Goal: Navigation & Orientation: Understand site structure

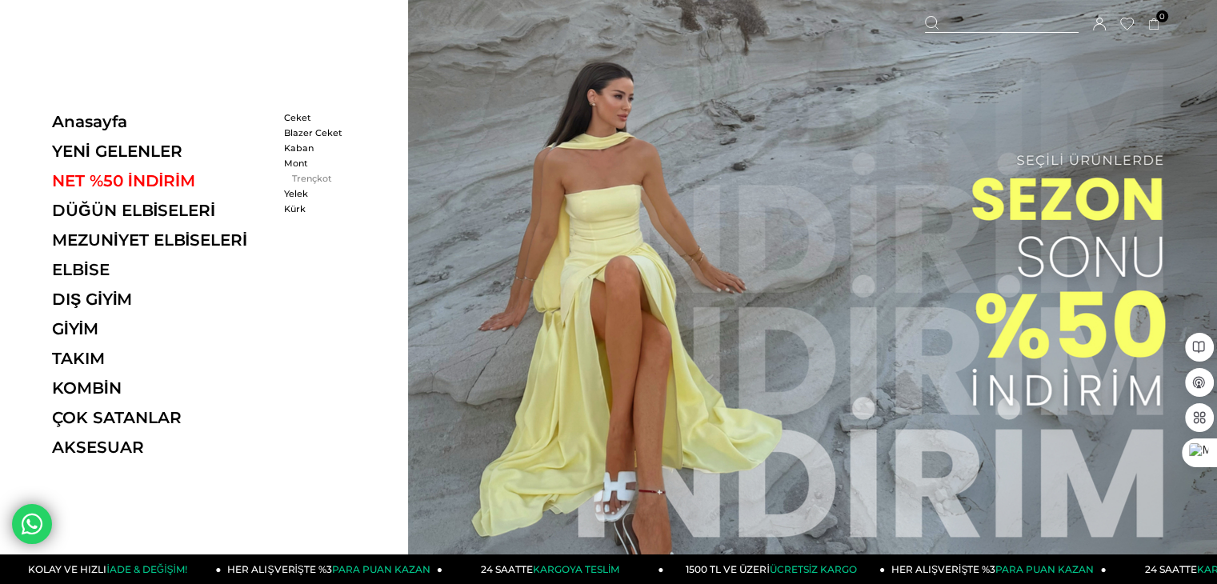
click at [301, 174] on link "Trençkot" at bounding box center [330, 178] width 92 height 11
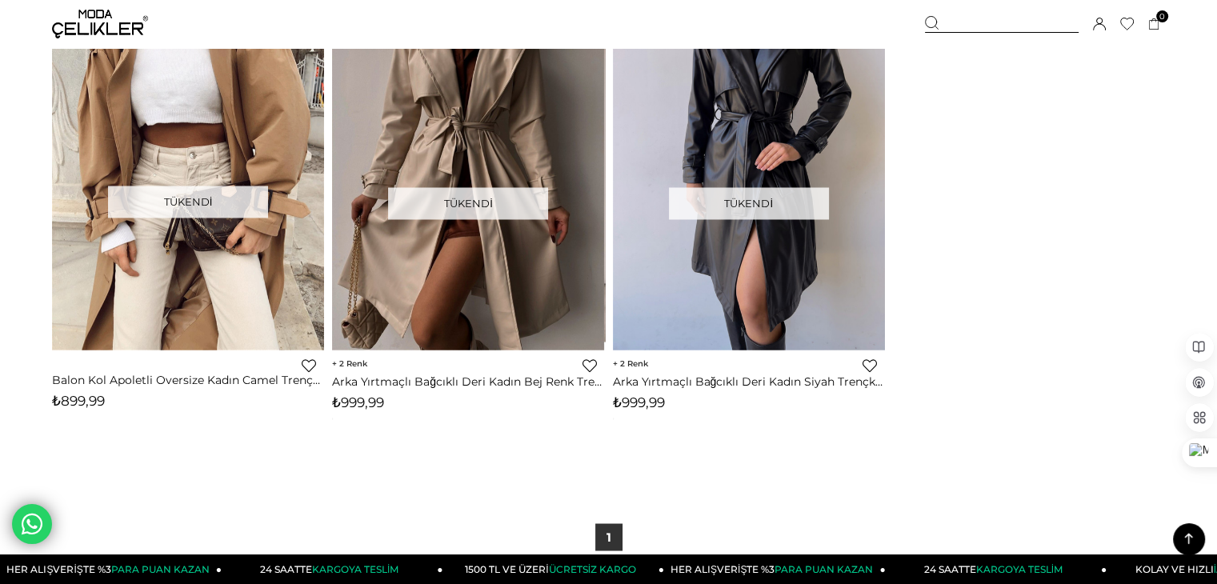
scroll to position [2680, 0]
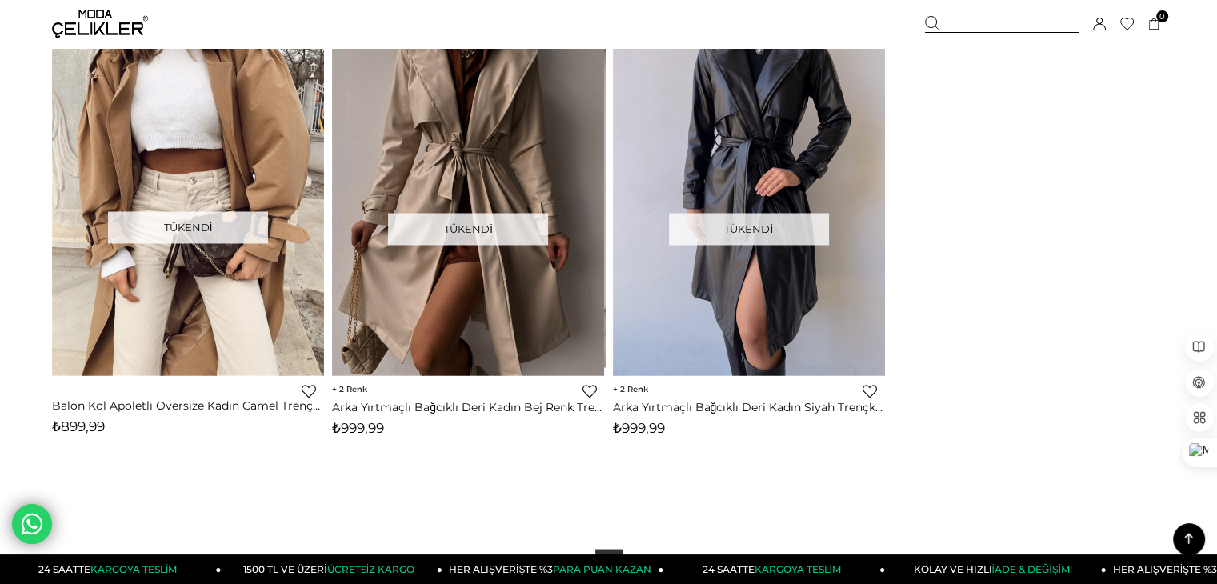
click at [91, 26] on img at bounding box center [100, 24] width 96 height 29
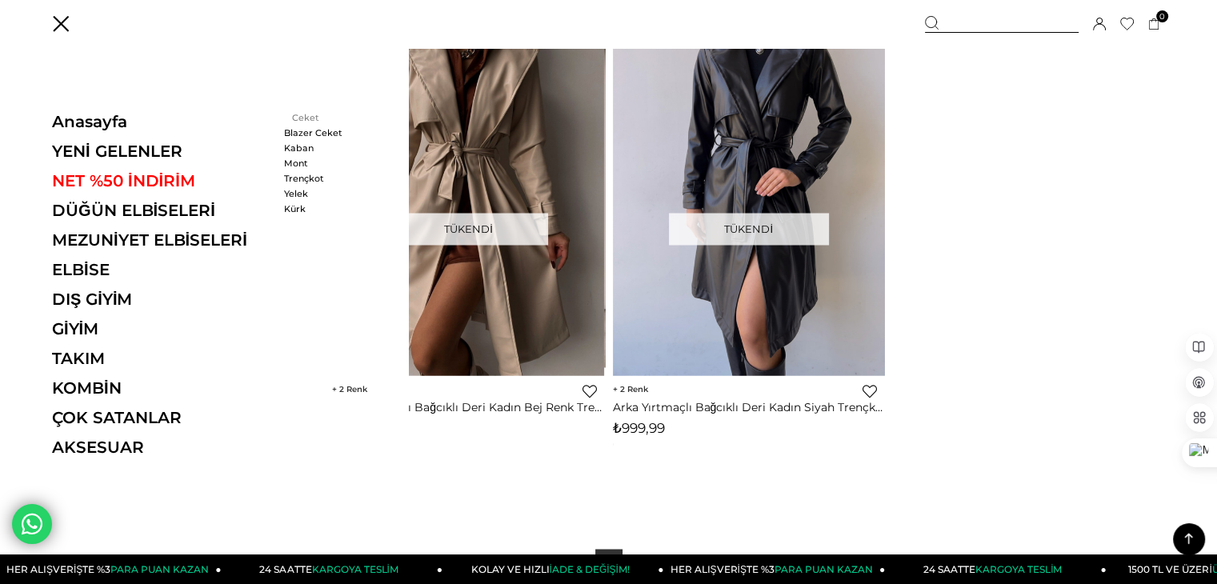
click at [298, 113] on link "Ceket" at bounding box center [330, 117] width 92 height 11
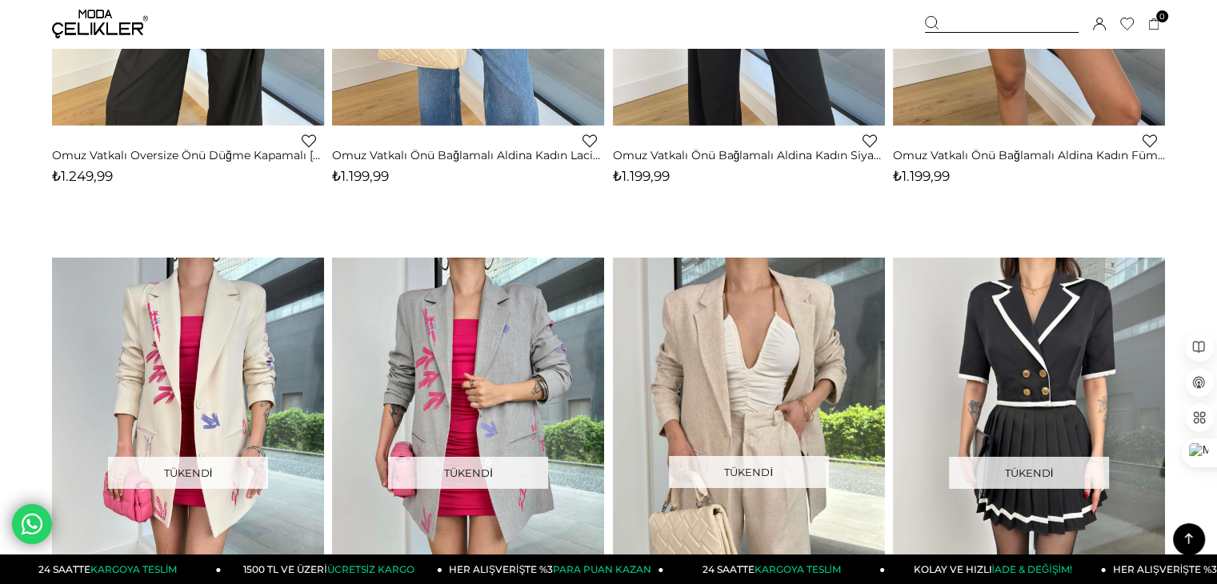
scroll to position [6197, 0]
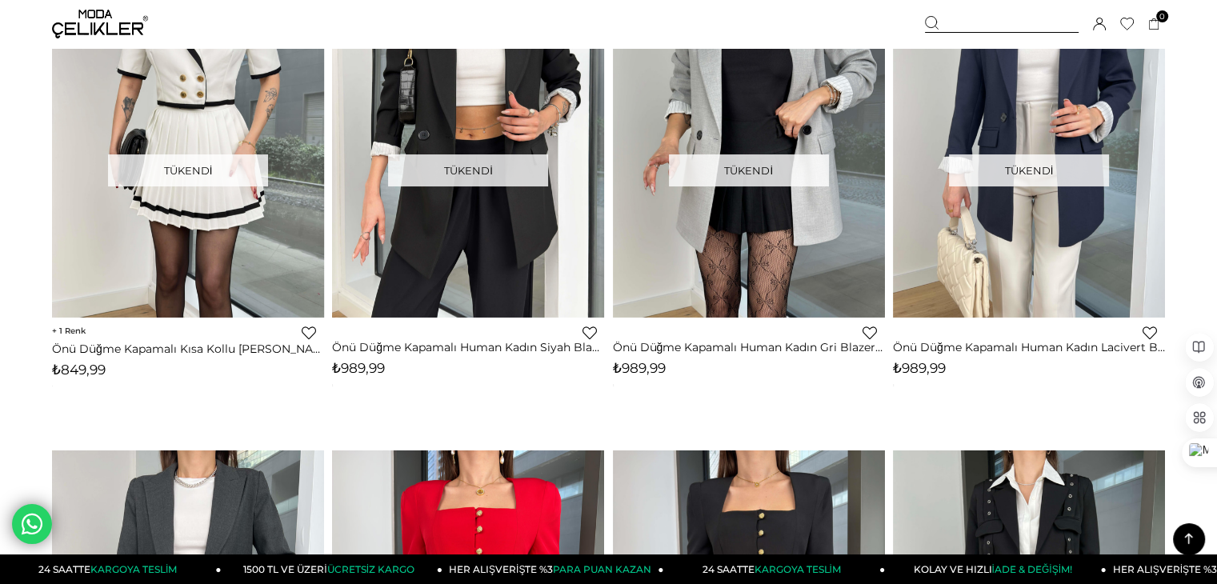
click at [77, 29] on img at bounding box center [100, 24] width 96 height 29
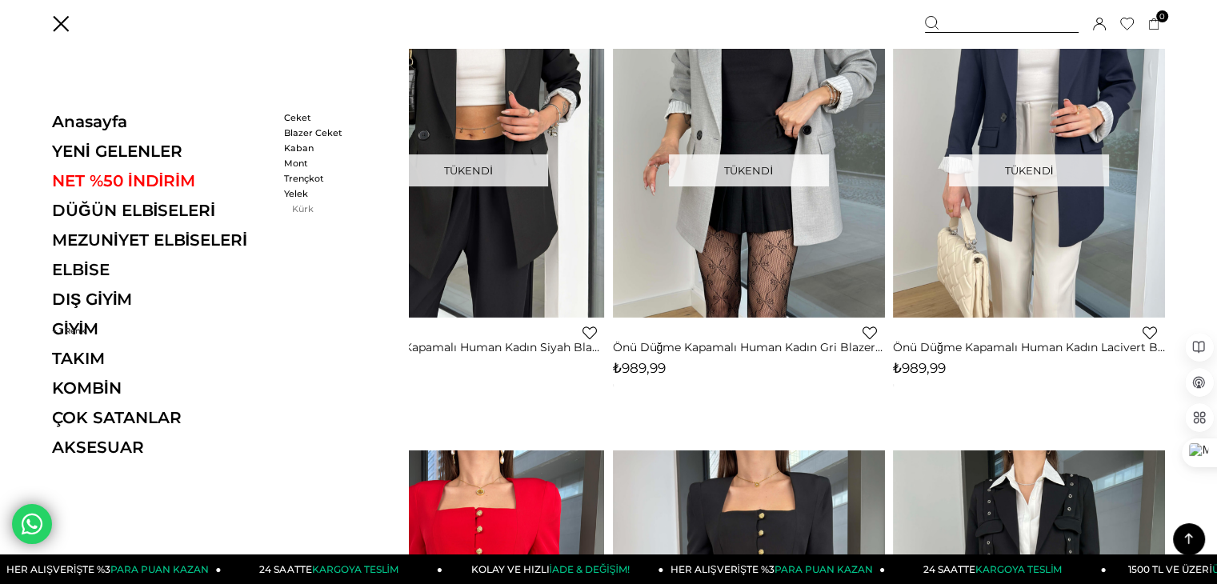
click at [298, 203] on link "Kürk" at bounding box center [330, 208] width 92 height 11
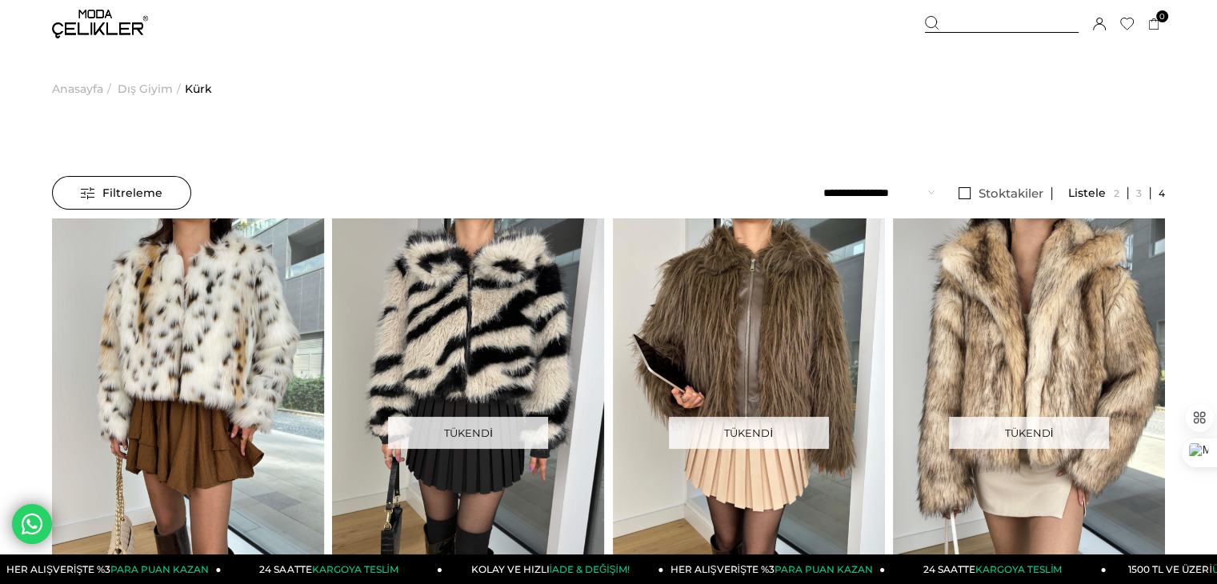
click at [64, 23] on img at bounding box center [100, 24] width 96 height 29
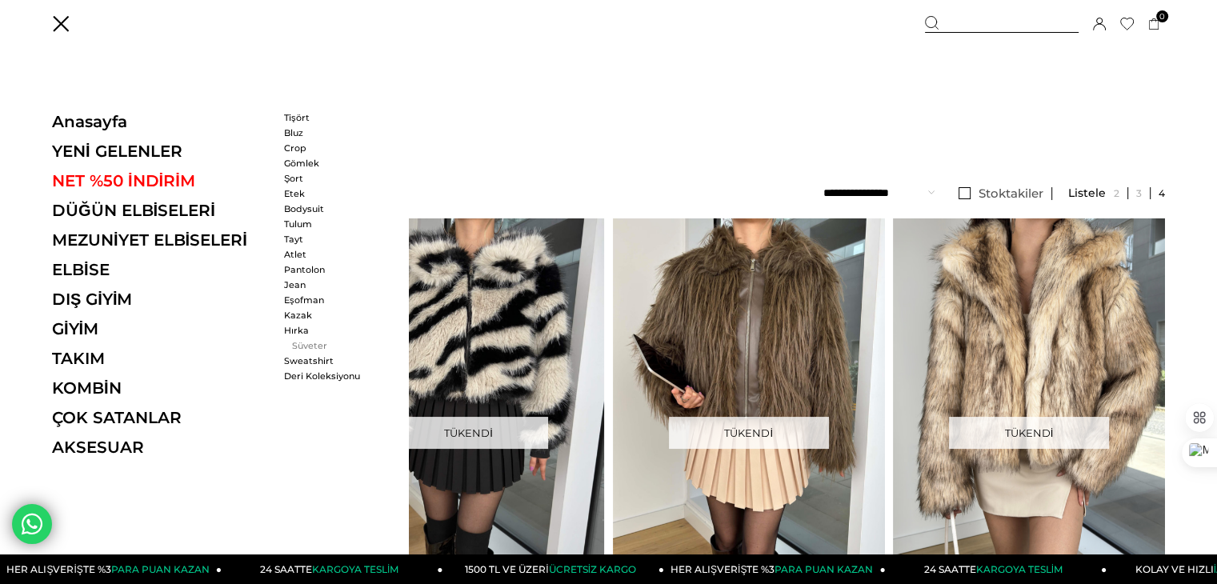
click at [294, 340] on link "Süveter" at bounding box center [330, 345] width 92 height 11
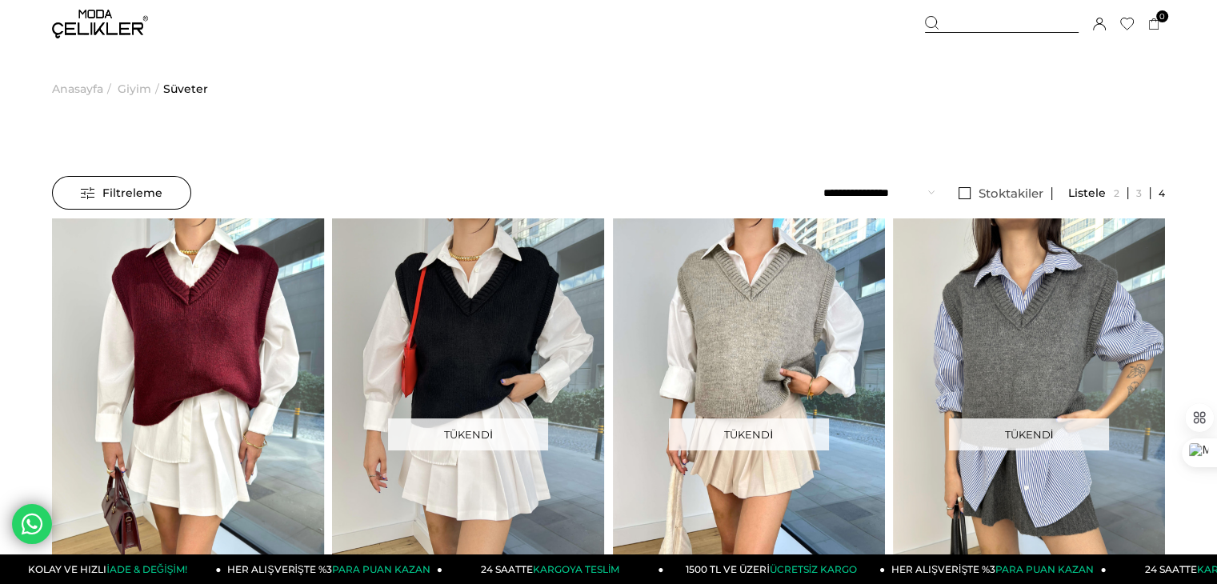
click at [98, 18] on img at bounding box center [100, 24] width 96 height 29
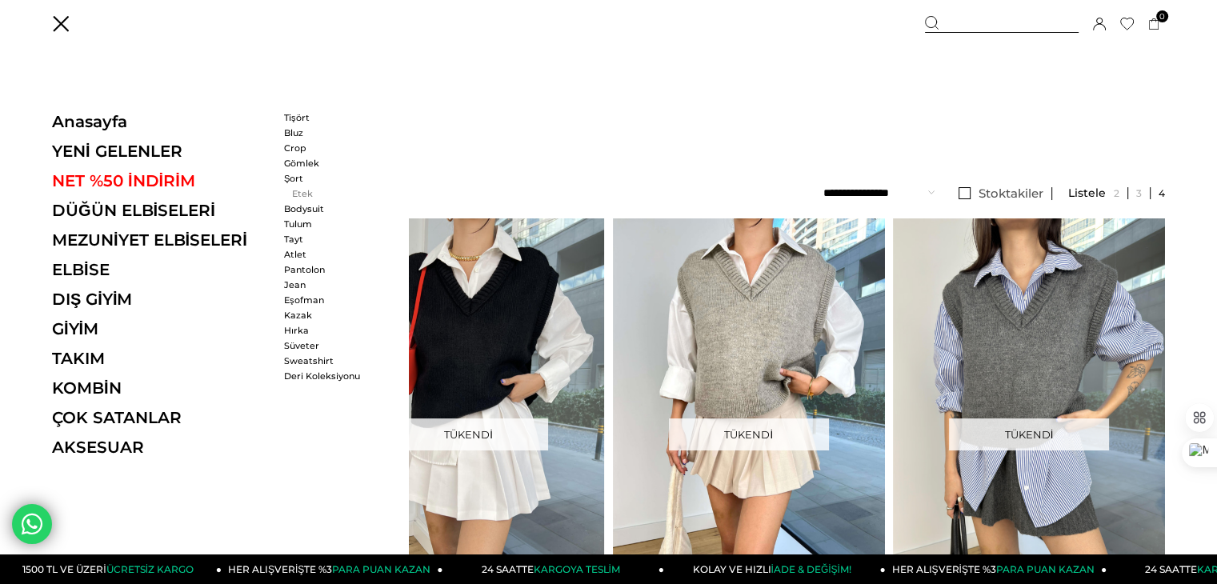
click at [293, 190] on link "Etek" at bounding box center [330, 193] width 92 height 11
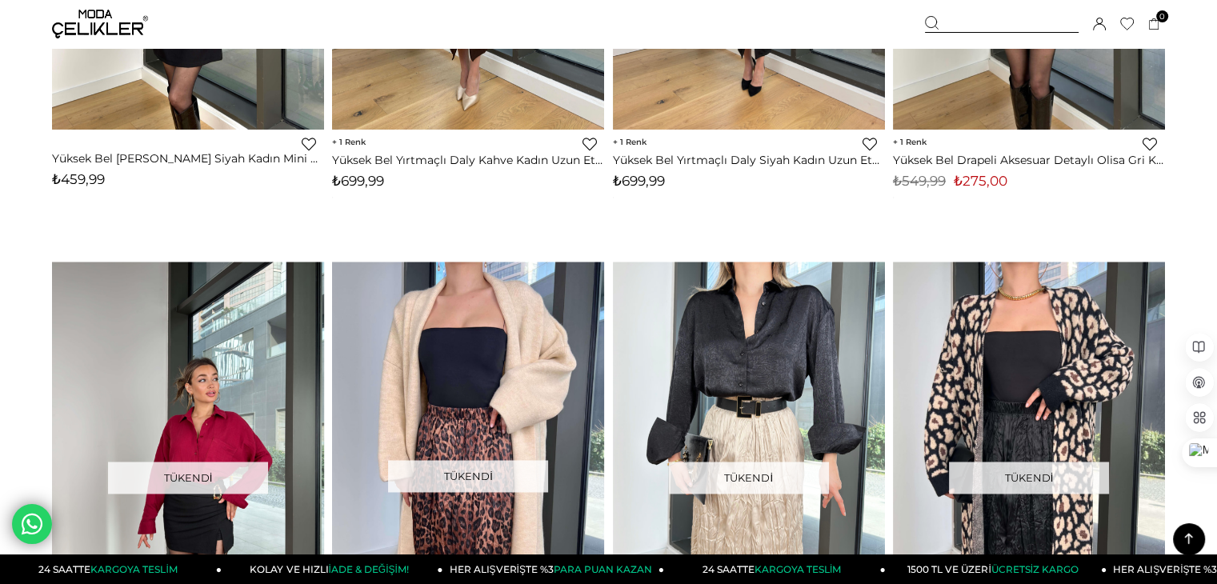
scroll to position [2405, 0]
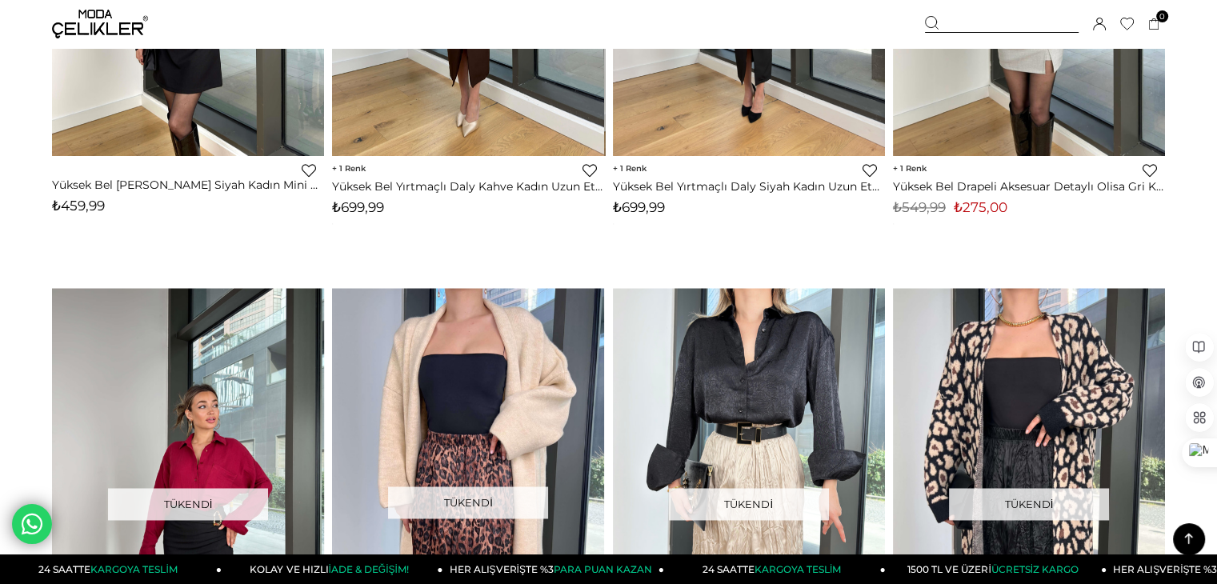
click at [92, 18] on img at bounding box center [100, 24] width 96 height 29
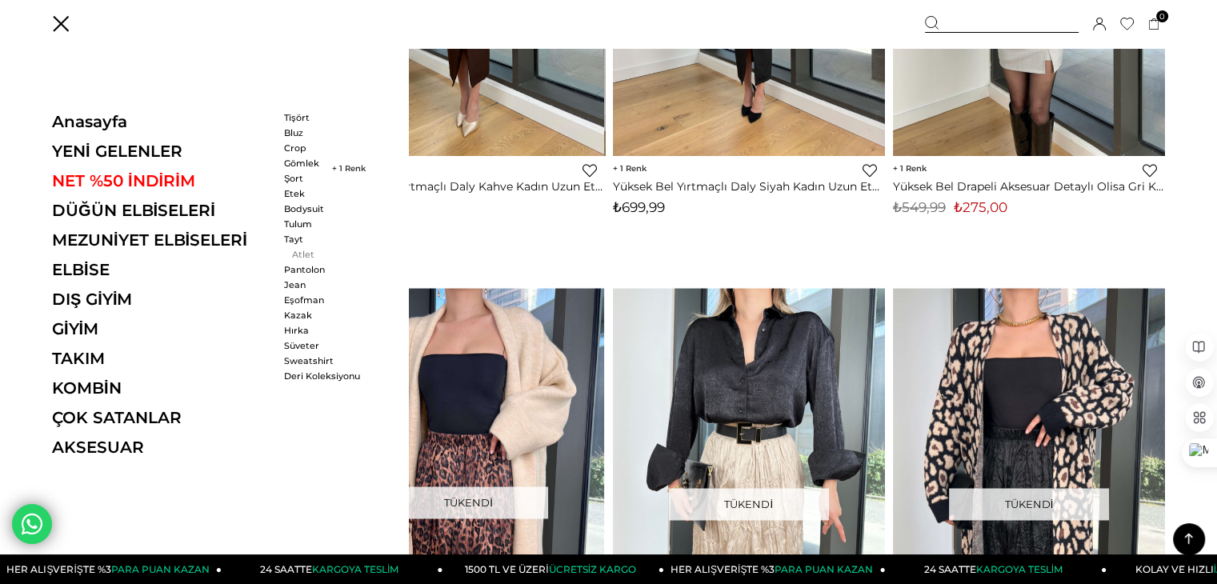
click at [290, 249] on link "Atlet" at bounding box center [330, 254] width 92 height 11
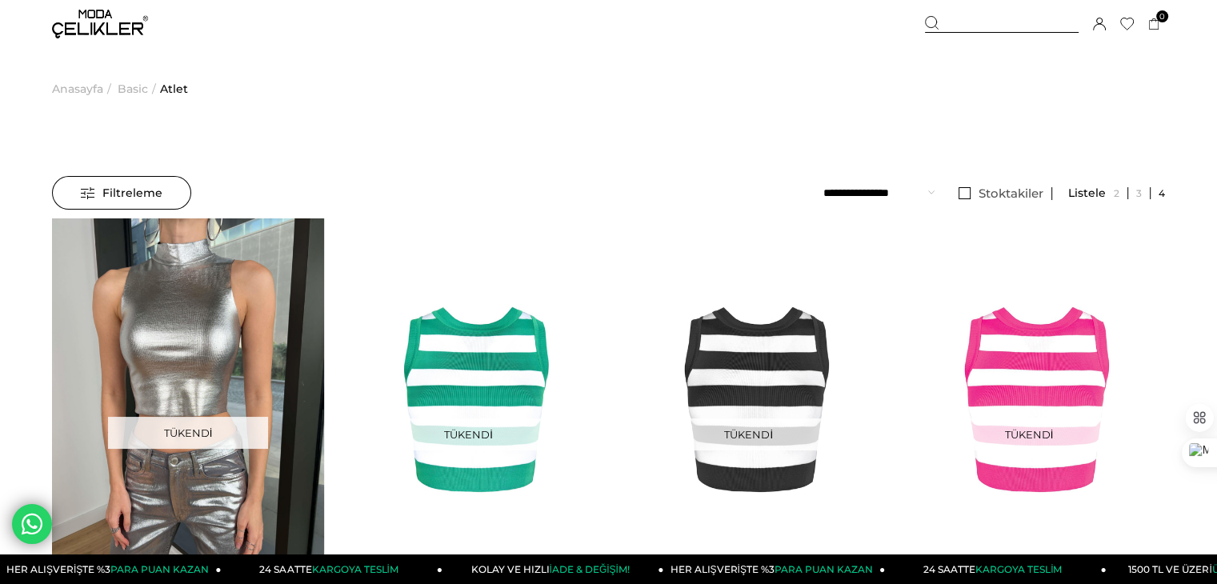
click at [99, 34] on img at bounding box center [100, 24] width 96 height 29
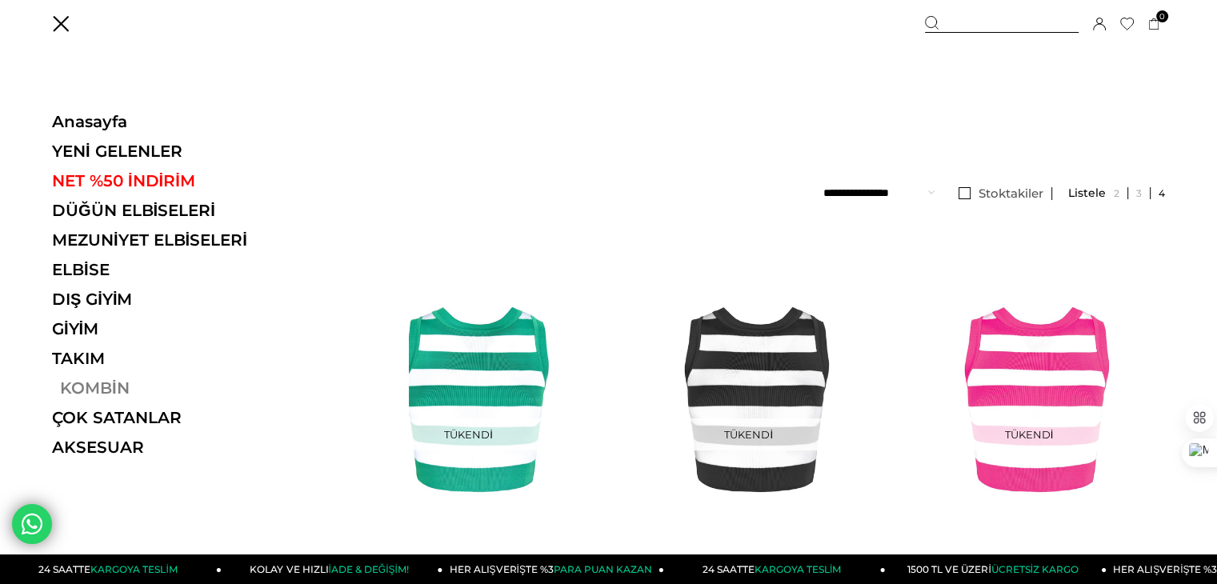
click at [93, 391] on link "KOMBİN" at bounding box center [162, 387] width 220 height 19
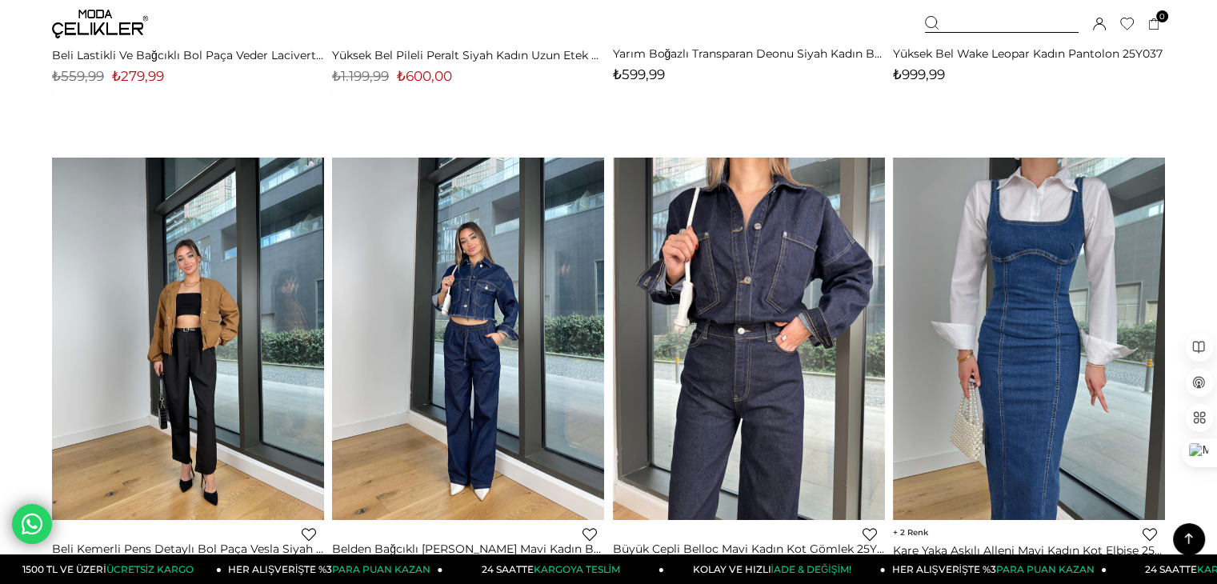
scroll to position [2069, 0]
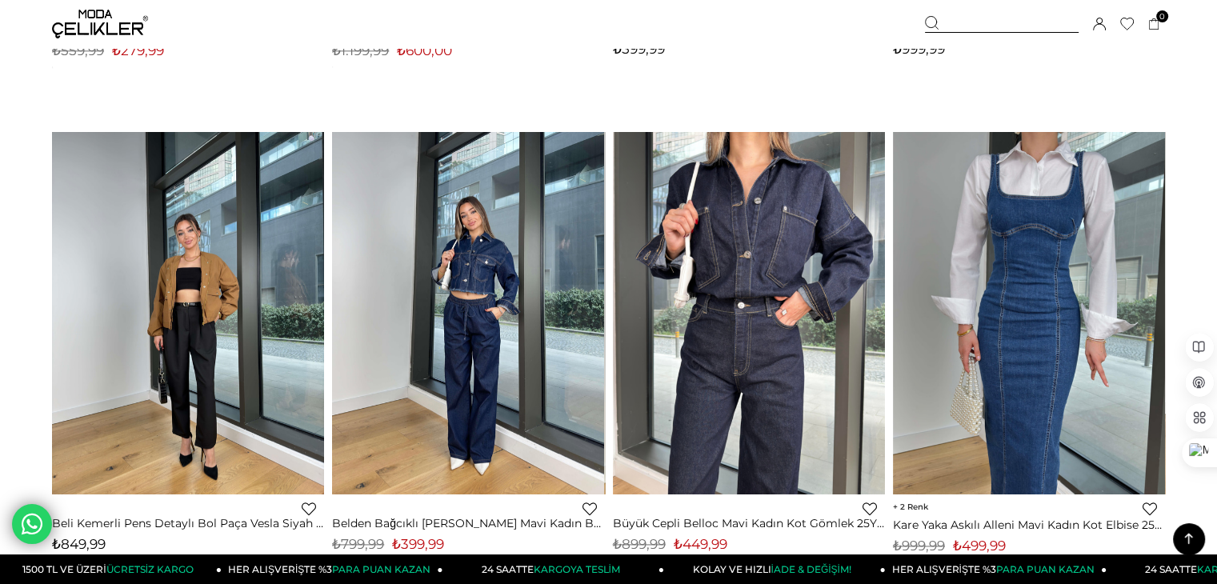
click at [97, 28] on img at bounding box center [100, 24] width 96 height 29
